Goal: Find specific page/section: Find specific page/section

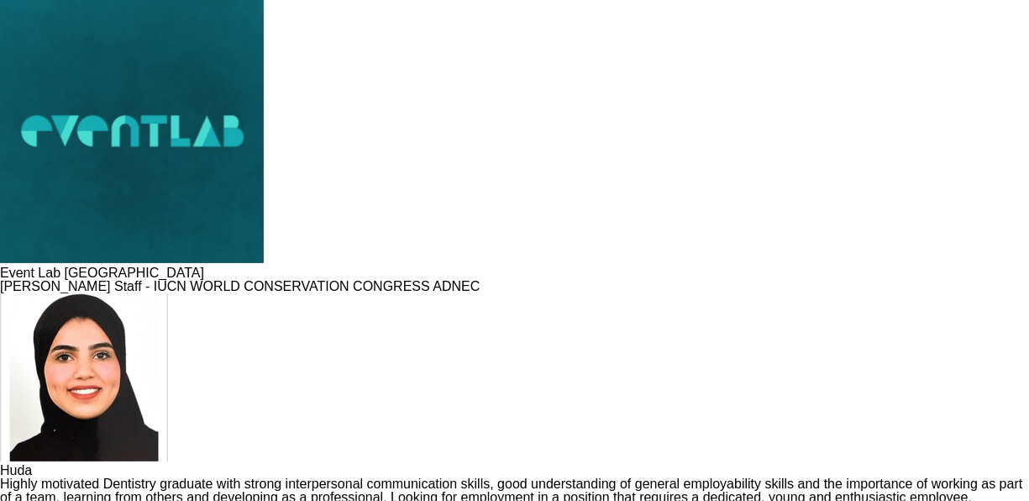
click at [118, 293] on img at bounding box center [84, 377] width 168 height 168
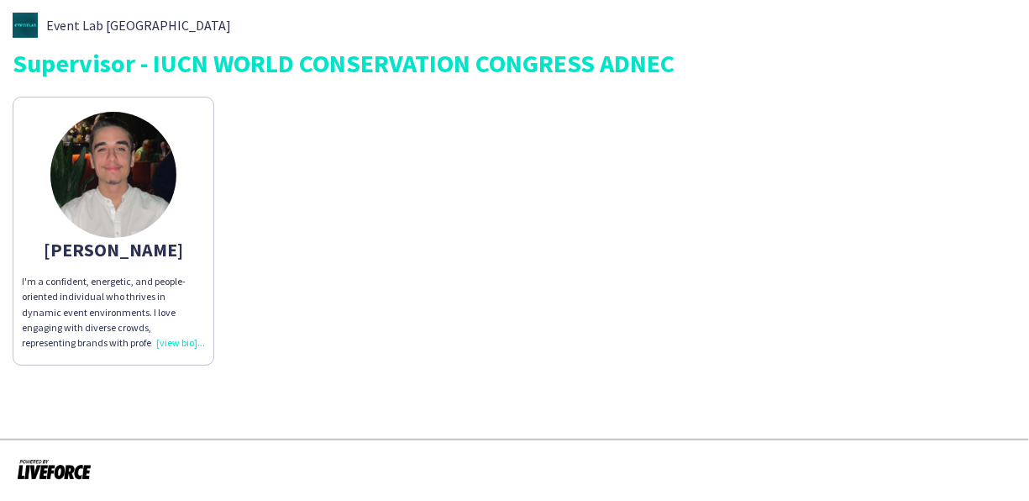
click at [128, 192] on img at bounding box center [113, 175] width 126 height 126
